Goal: Obtain resource: Download file/media

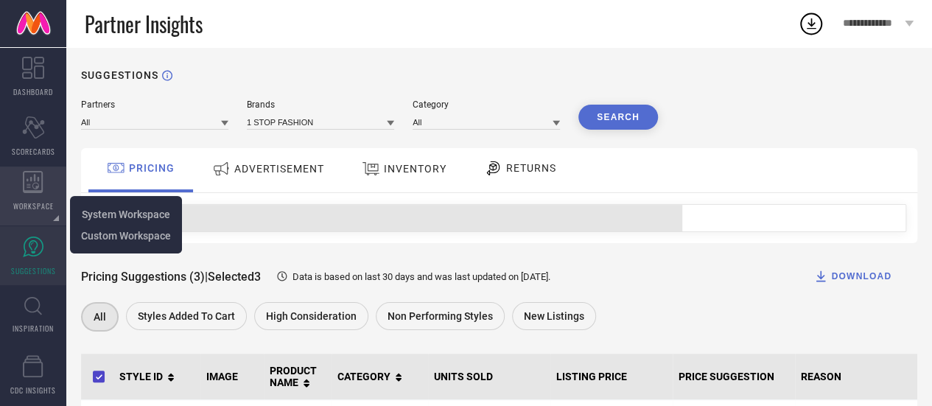
click at [32, 179] on icon at bounding box center [33, 182] width 21 height 22
click at [88, 217] on span "System Workspace" at bounding box center [126, 215] width 88 height 12
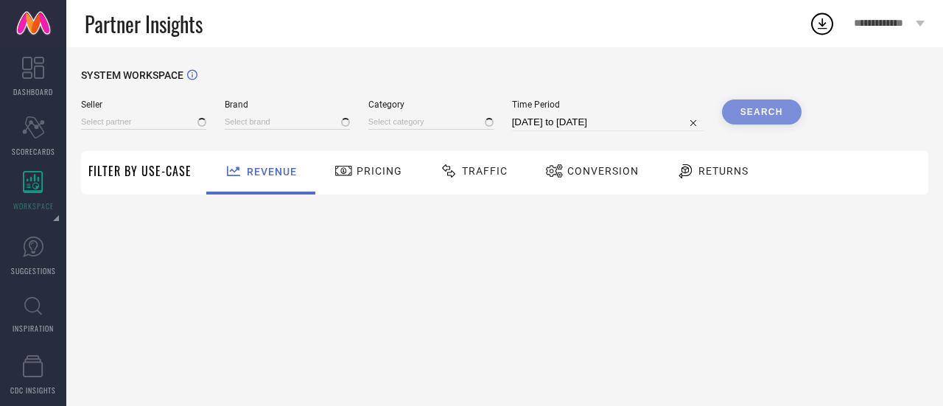
type input "All"
type input "1 STOP FASHION"
type input "All"
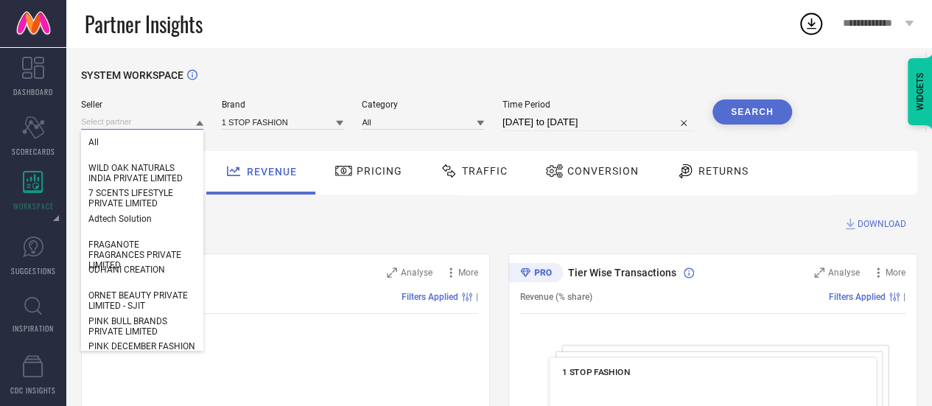
click at [133, 130] on input at bounding box center [142, 121] width 122 height 15
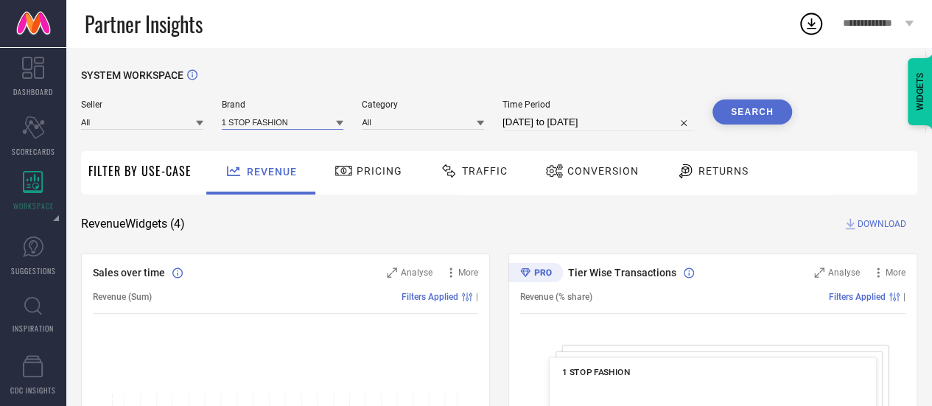
click at [300, 126] on input at bounding box center [283, 121] width 122 height 15
type input "the [PERSON_NAME]"
click at [308, 123] on input "the [PERSON_NAME]" at bounding box center [283, 121] width 122 height 15
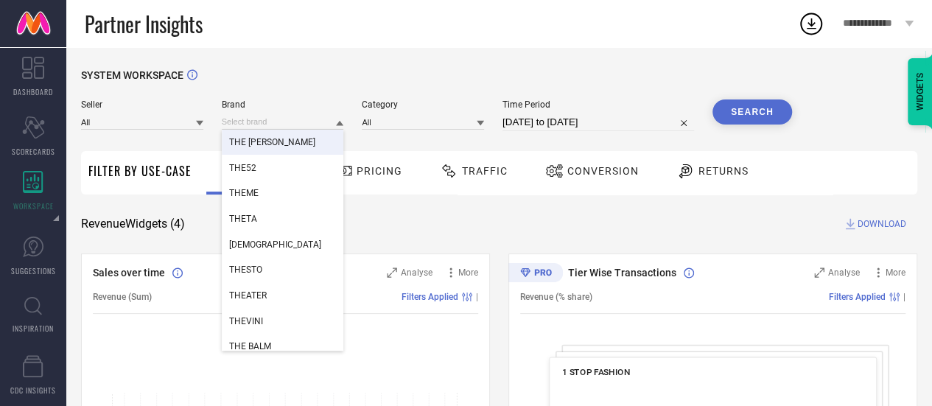
click at [298, 144] on div "THE [PERSON_NAME]" at bounding box center [283, 142] width 122 height 25
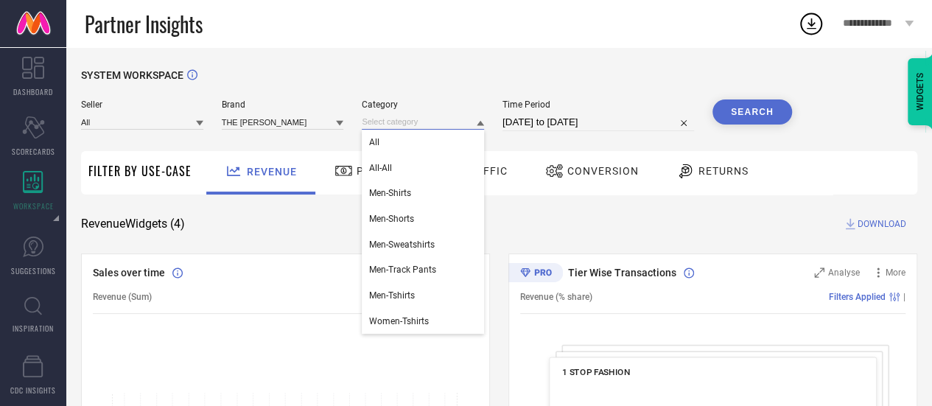
click at [405, 118] on input at bounding box center [423, 121] width 122 height 15
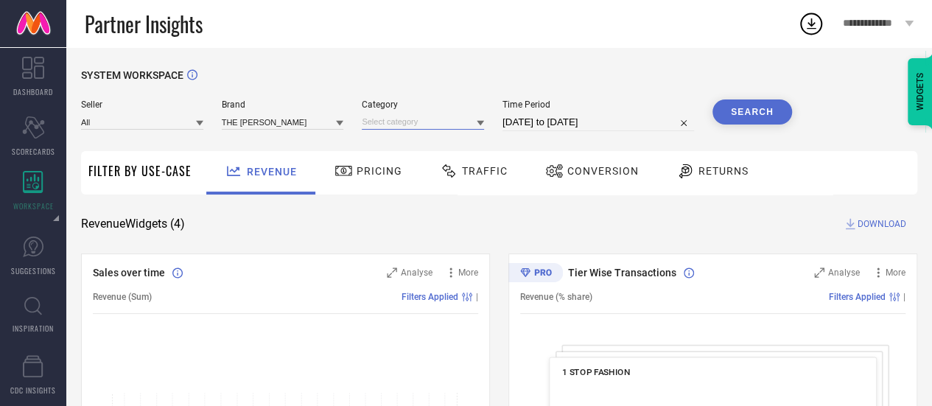
drag, startPoint x: 416, startPoint y: 125, endPoint x: 445, endPoint y: 123, distance: 29.5
click at [445, 123] on input at bounding box center [423, 121] width 122 height 15
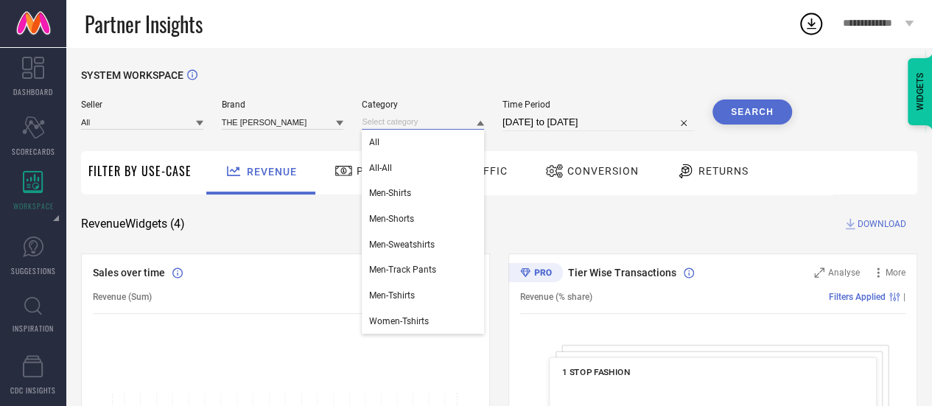
click at [445, 123] on input at bounding box center [423, 121] width 122 height 15
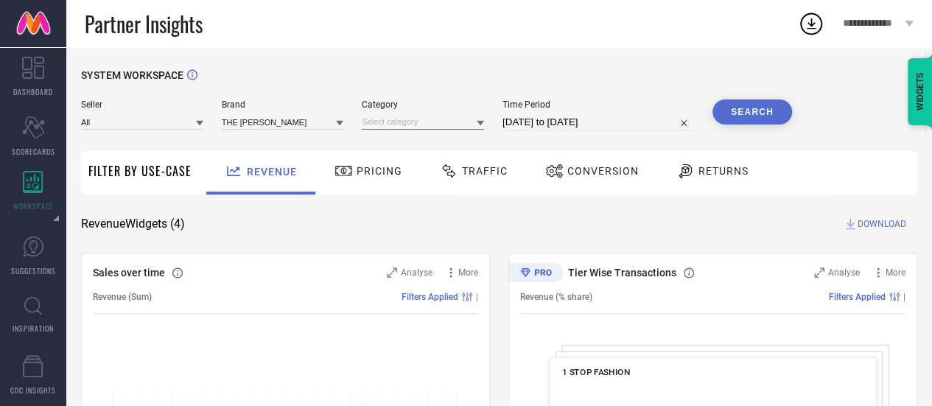
click at [469, 122] on input at bounding box center [423, 121] width 122 height 15
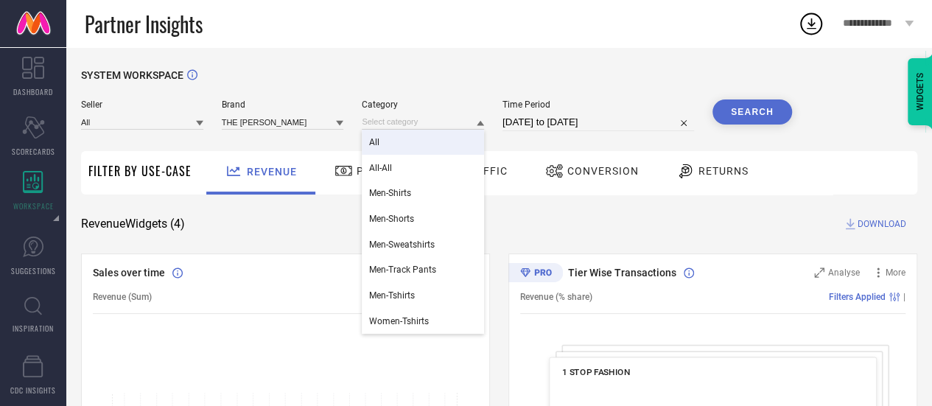
click at [447, 142] on div "All" at bounding box center [423, 142] width 122 height 25
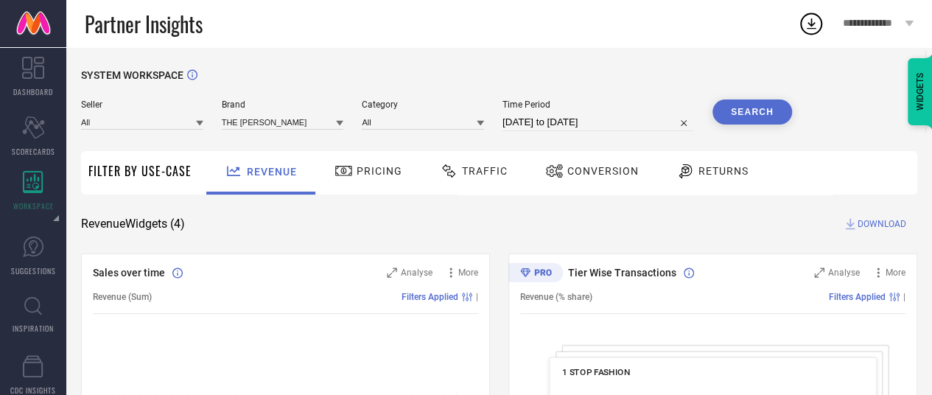
select select "7"
select select "2025"
select select "8"
select select "2025"
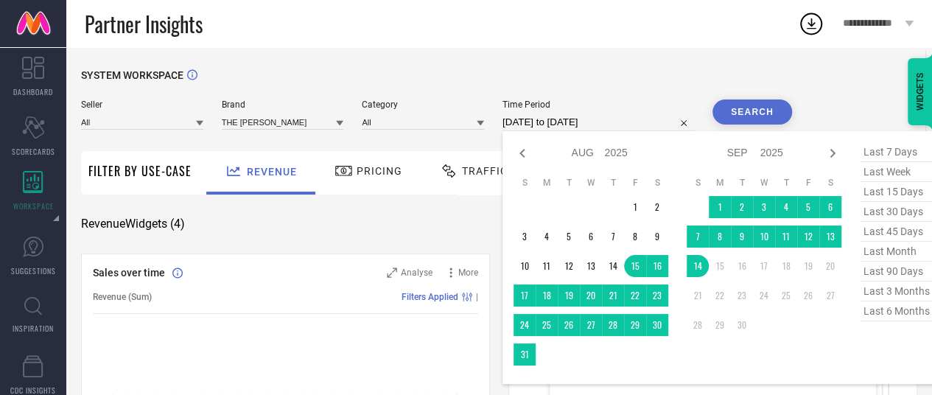
click at [545, 125] on input "[DATE] to [DATE]" at bounding box center [599, 122] width 192 height 18
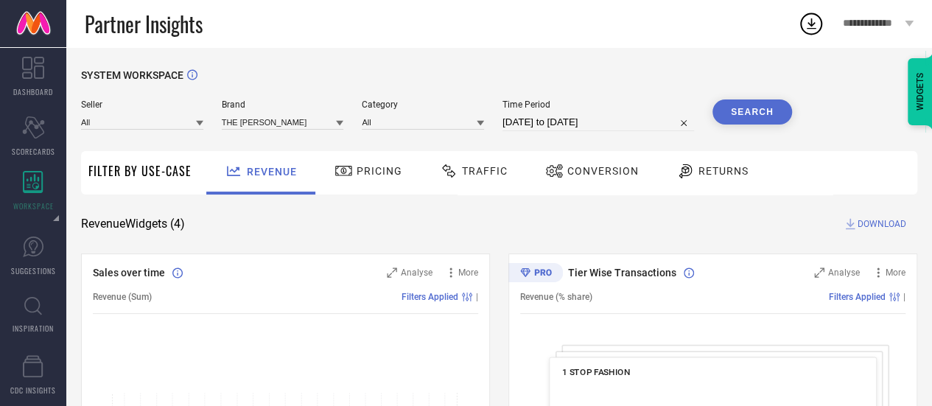
select select "7"
select select "2025"
select select "8"
select select "2025"
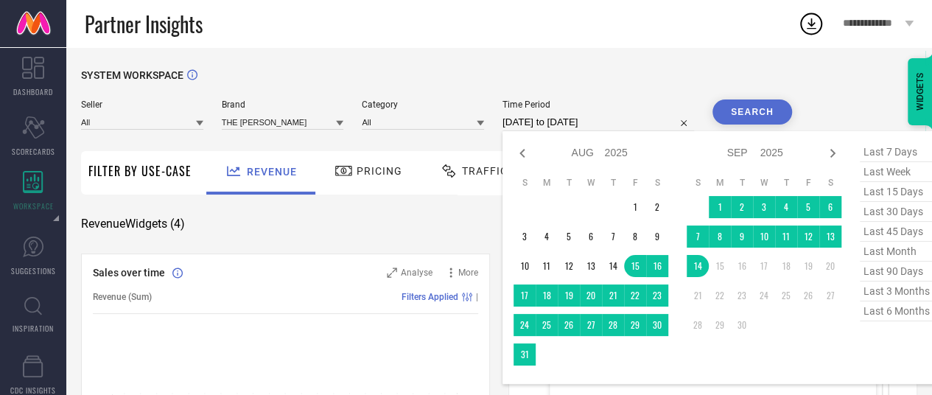
click at [587, 117] on input "[DATE] to [DATE]" at bounding box center [599, 122] width 192 height 18
click at [909, 291] on span "last 3 months" at bounding box center [897, 291] width 74 height 20
type input "[DATE] to [DATE]"
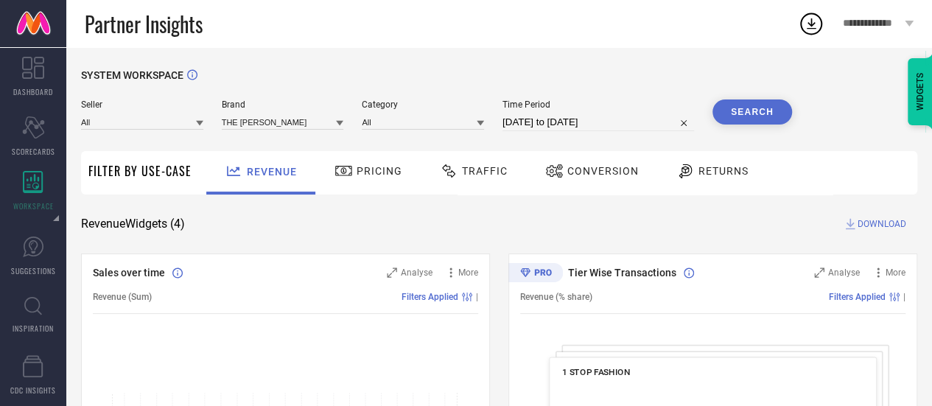
click at [743, 113] on button "Search" at bounding box center [753, 111] width 80 height 25
click at [488, 170] on span "Traffic" at bounding box center [485, 171] width 46 height 12
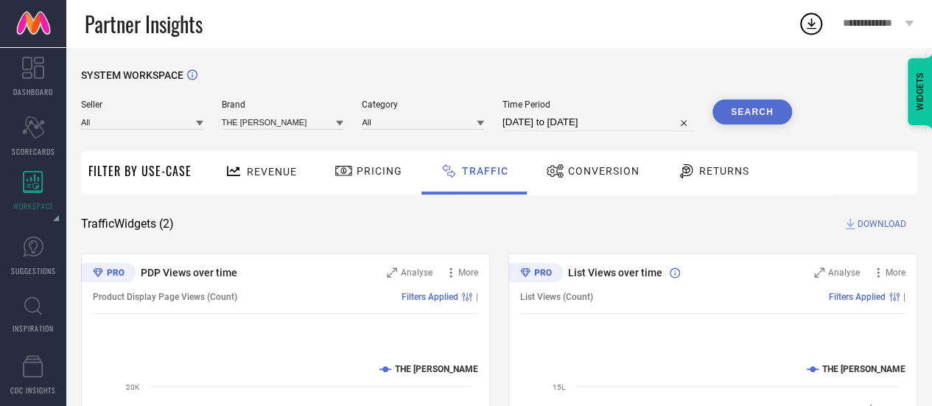
click at [256, 164] on div "Revenue" at bounding box center [261, 171] width 80 height 26
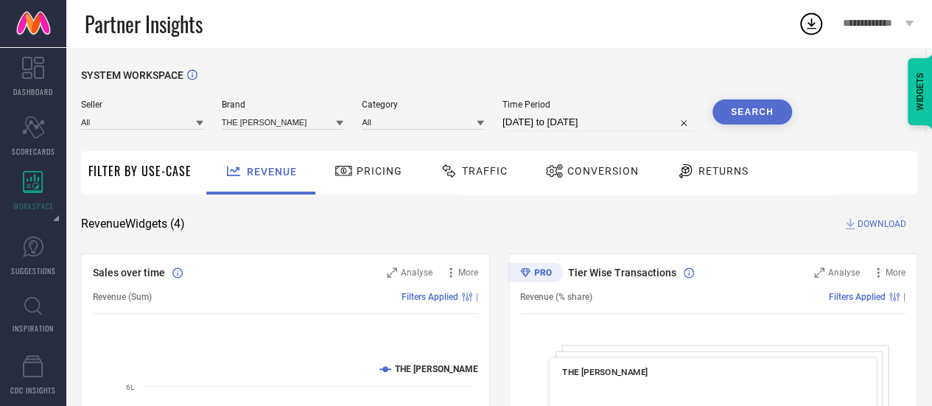
click at [463, 175] on span "Traffic" at bounding box center [485, 171] width 46 height 12
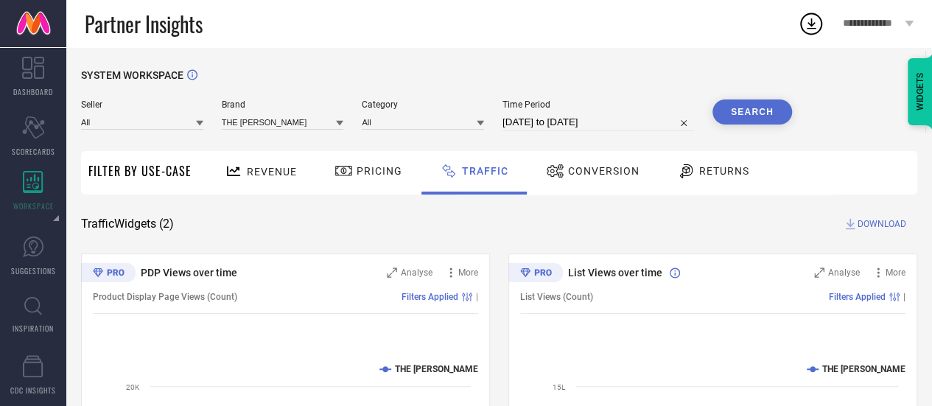
click at [883, 216] on div "SYSTEM WORKSPACE Seller All Brand THE [PERSON_NAME] Category All Time Period [D…" at bounding box center [499, 345] width 836 height 553
click at [883, 222] on span "DOWNLOAD" at bounding box center [882, 224] width 49 height 15
click at [808, 14] on circle at bounding box center [811, 24] width 21 height 21
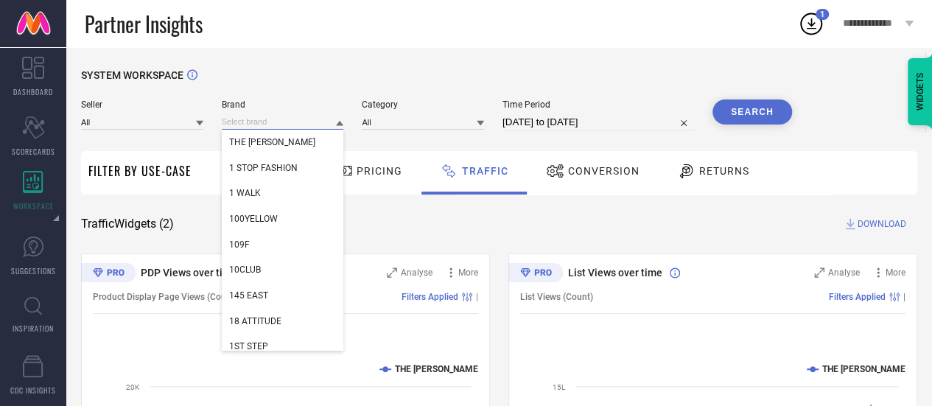
click at [249, 126] on input at bounding box center [283, 121] width 122 height 15
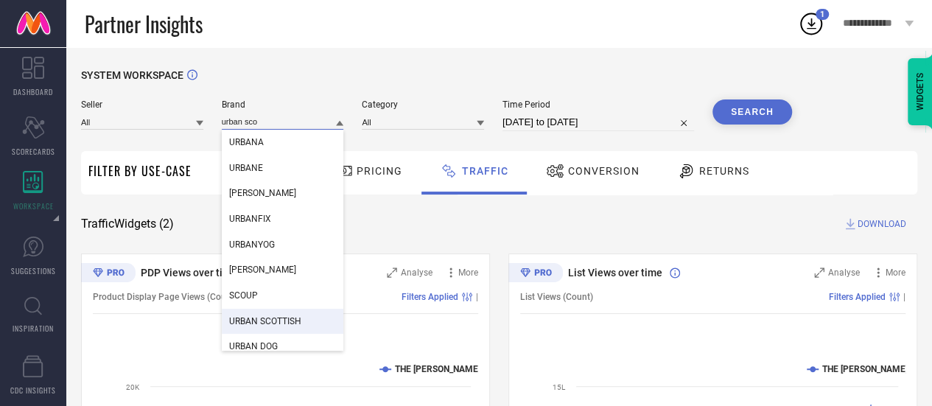
type input "urban sco"
click at [280, 326] on span "URBAN SCOTTISH" at bounding box center [265, 321] width 72 height 10
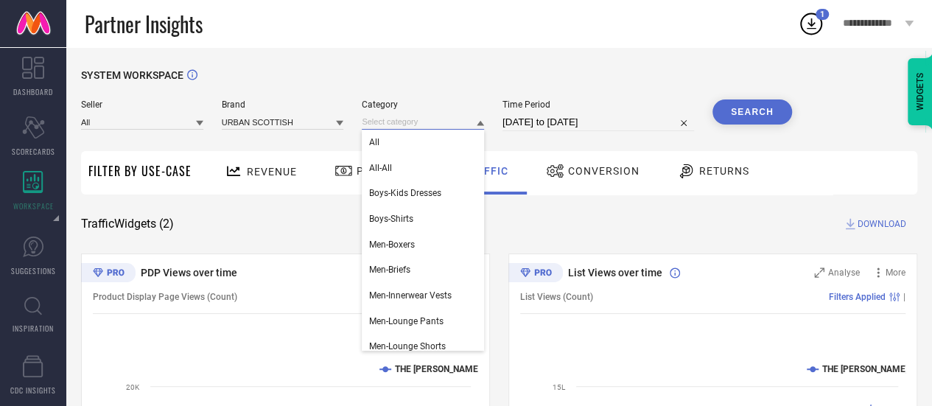
click at [444, 128] on input at bounding box center [423, 121] width 122 height 15
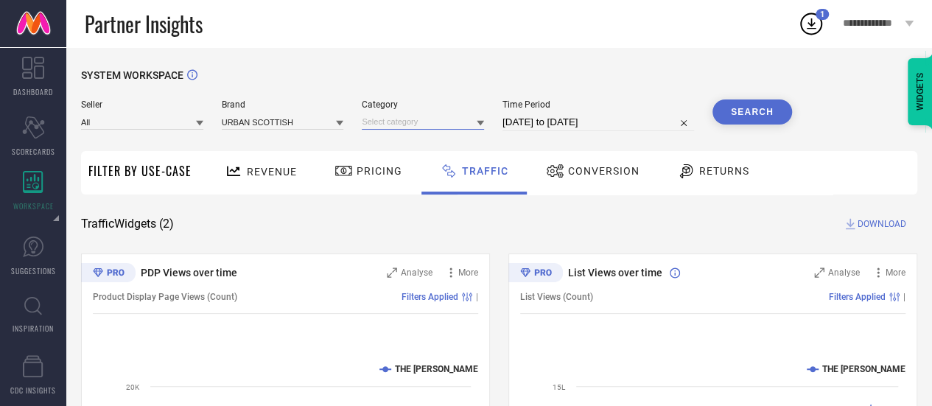
click at [435, 117] on input at bounding box center [423, 121] width 122 height 15
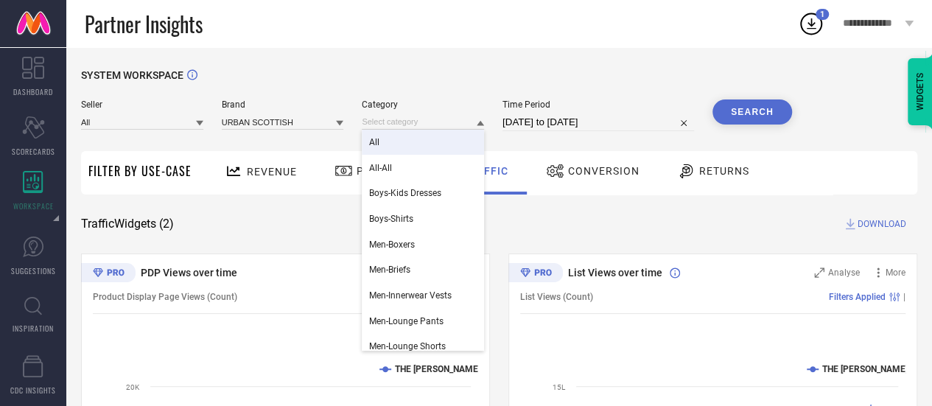
click at [426, 141] on div "All" at bounding box center [423, 142] width 122 height 25
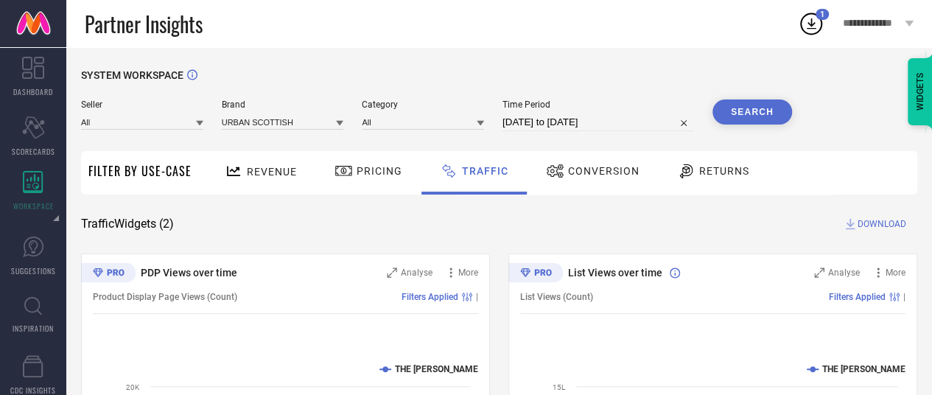
select select "5"
select select "2025"
select select "6"
select select "2025"
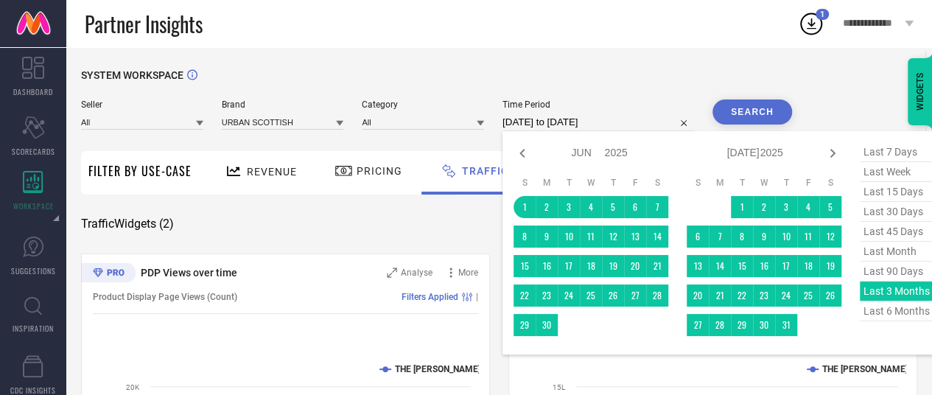
click at [582, 120] on input "[DATE] to [DATE]" at bounding box center [599, 122] width 192 height 18
click at [886, 298] on div "last 7 days last week last 15 days last 30 days last 45 days last month last 90…" at bounding box center [897, 242] width 74 height 201
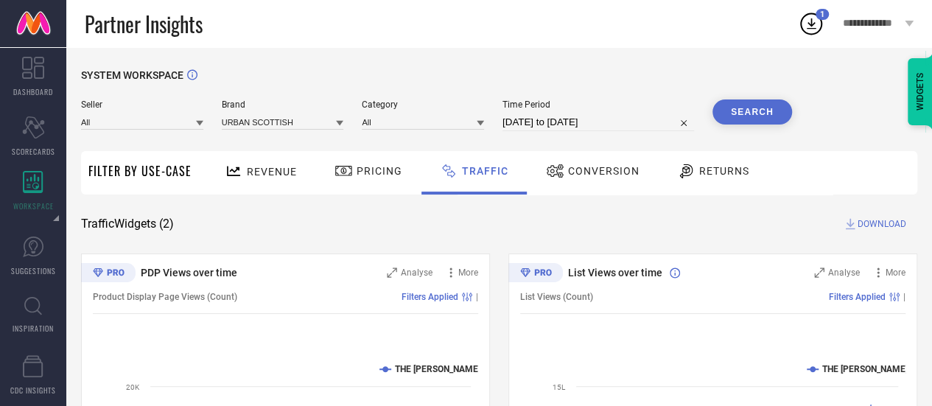
click at [763, 111] on button "Search" at bounding box center [753, 111] width 80 height 25
click at [885, 227] on span "DOWNLOAD" at bounding box center [882, 224] width 49 height 15
